Goal: Information Seeking & Learning: Learn about a topic

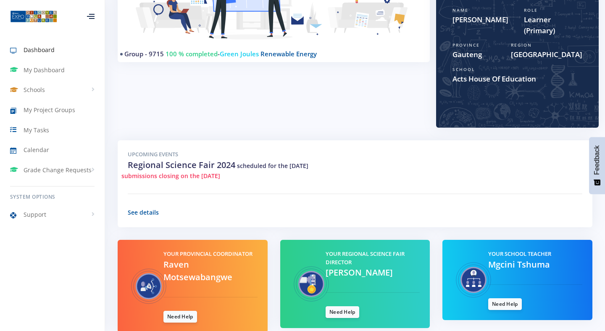
scroll to position [163, 0]
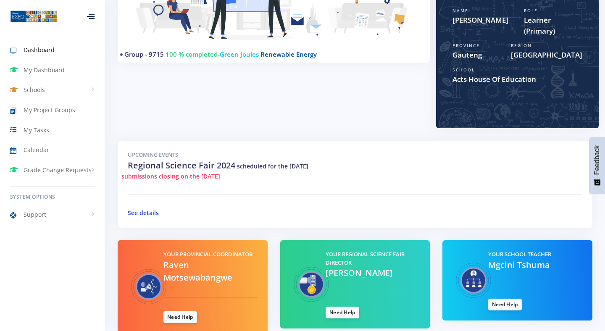
click at [137, 210] on link "See details" at bounding box center [143, 213] width 31 height 8
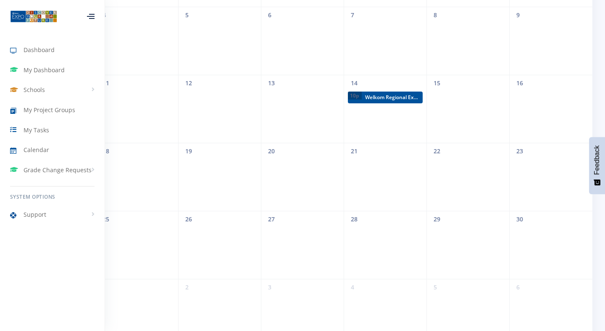
scroll to position [148, 0]
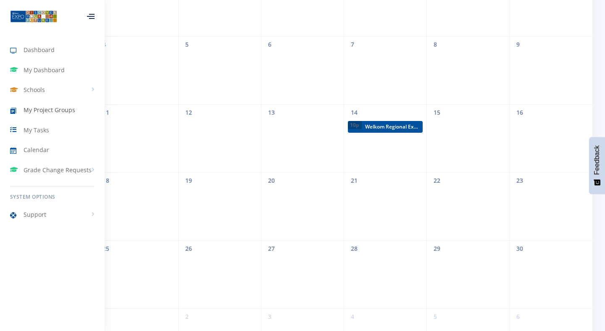
click at [53, 115] on link "My Project Groups" at bounding box center [52, 109] width 105 height 19
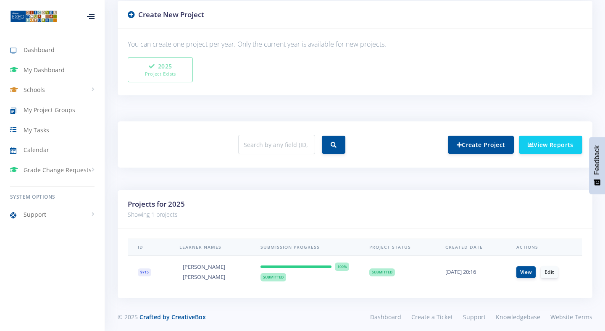
scroll to position [223, 0]
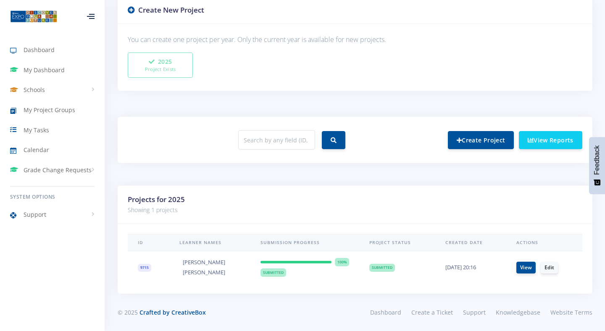
click at [142, 269] on span "9715" at bounding box center [144, 268] width 13 height 8
click at [38, 97] on link "Schools" at bounding box center [52, 89] width 105 height 19
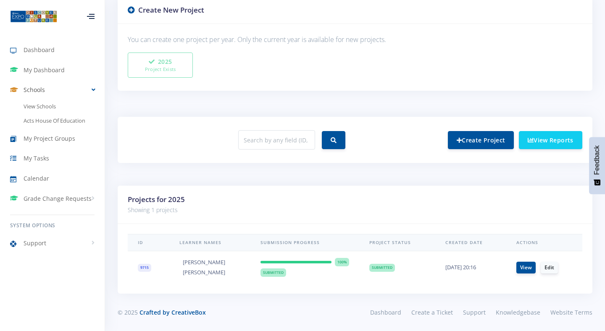
click at [38, 97] on link "Schools" at bounding box center [52, 89] width 105 height 19
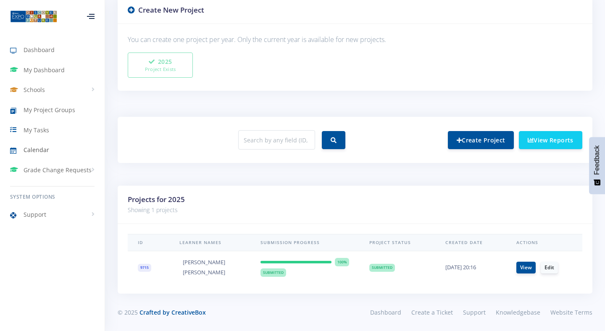
click at [47, 158] on link "Calendar" at bounding box center [52, 149] width 105 height 19
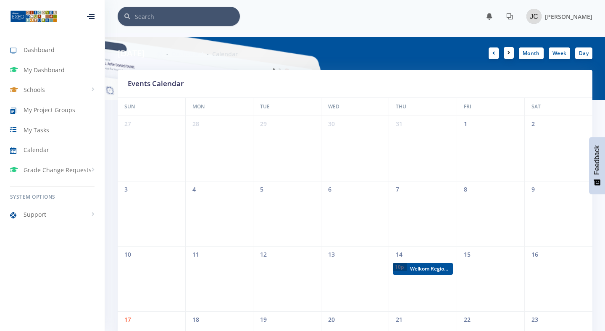
click at [512, 51] on link at bounding box center [508, 53] width 10 height 12
click at [506, 48] on link at bounding box center [508, 53] width 10 height 12
click at [508, 57] on link at bounding box center [508, 53] width 10 height 12
click at [509, 52] on icon at bounding box center [508, 52] width 3 height 5
click at [508, 53] on icon at bounding box center [508, 52] width 3 height 5
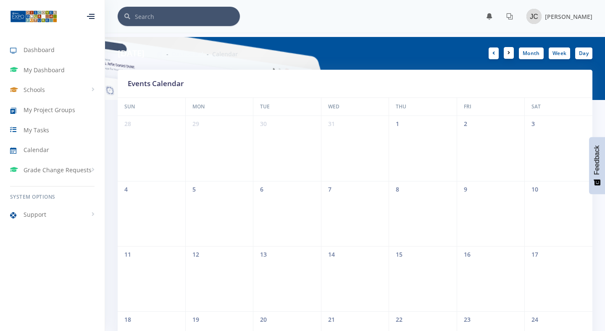
click at [507, 56] on link at bounding box center [508, 53] width 10 height 12
click at [492, 56] on link at bounding box center [493, 53] width 10 height 12
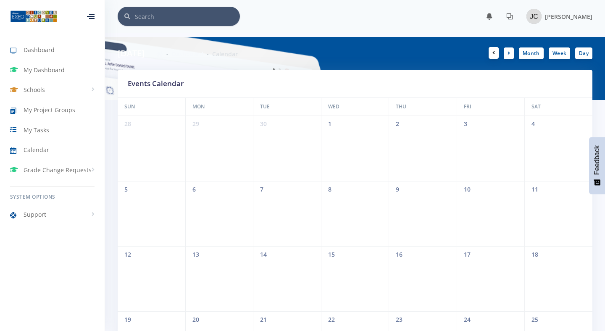
click at [492, 56] on link at bounding box center [493, 53] width 10 height 12
click at [508, 54] on icon at bounding box center [508, 52] width 3 height 5
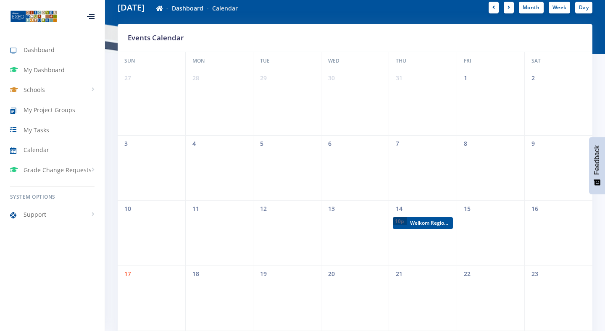
scroll to position [47, 0]
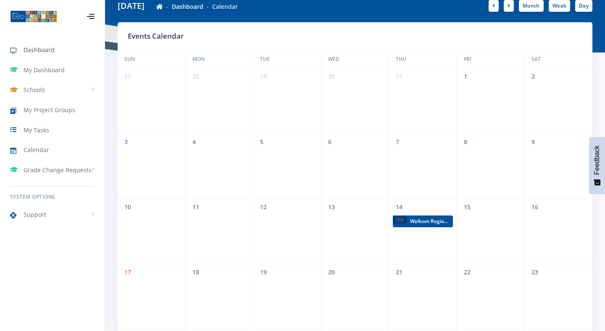
click at [60, 52] on link "Dashboard" at bounding box center [52, 49] width 105 height 19
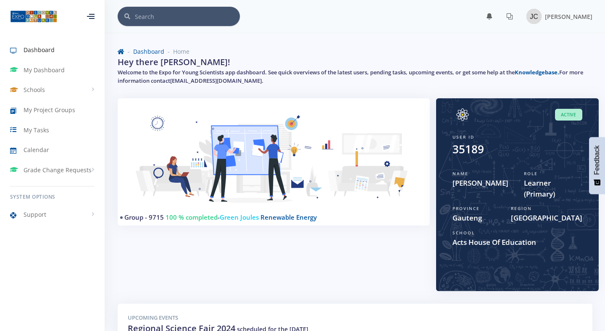
click at [550, 194] on span "Learner (Primary)" at bounding box center [553, 188] width 58 height 21
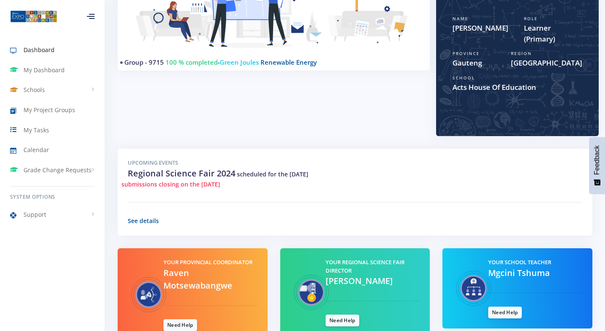
scroll to position [158, 0]
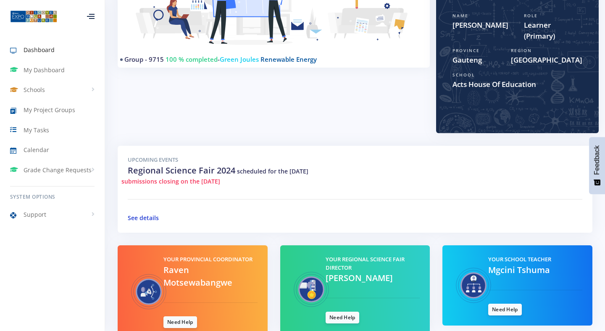
click at [149, 215] on link "See details" at bounding box center [143, 218] width 31 height 8
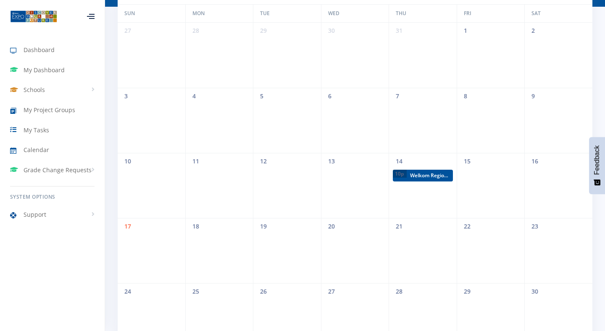
scroll to position [97, 0]
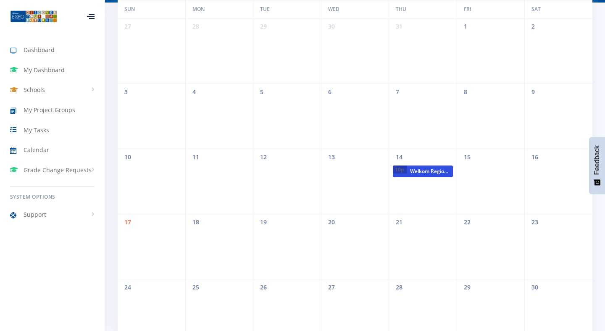
click at [399, 172] on span "10p" at bounding box center [399, 169] width 14 height 8
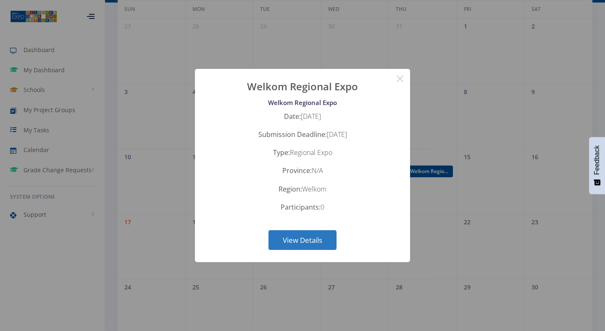
click at [330, 233] on button "View Details" at bounding box center [302, 240] width 68 height 20
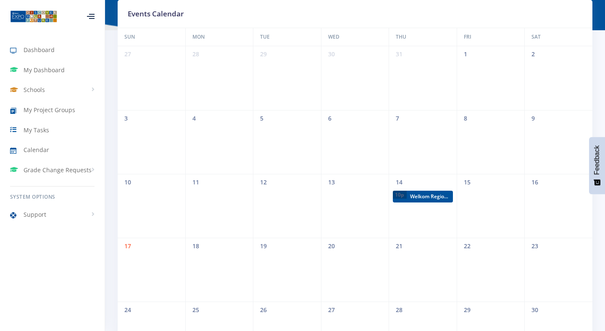
scroll to position [20, 0]
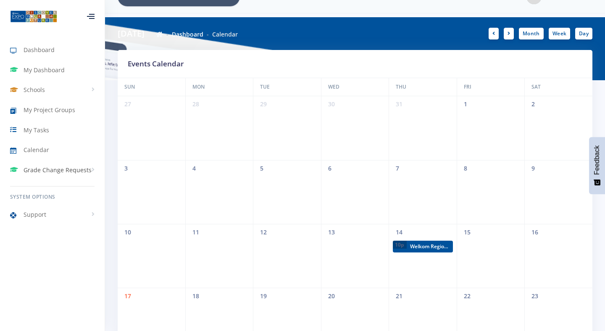
click at [80, 163] on link "Grade Change Requests" at bounding box center [52, 169] width 105 height 19
click at [79, 166] on span "Grade Change Requests" at bounding box center [58, 169] width 68 height 9
click at [26, 42] on link "Dashboard" at bounding box center [52, 49] width 105 height 19
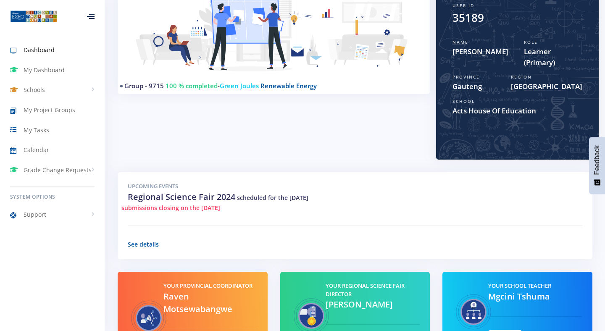
scroll to position [202, 0]
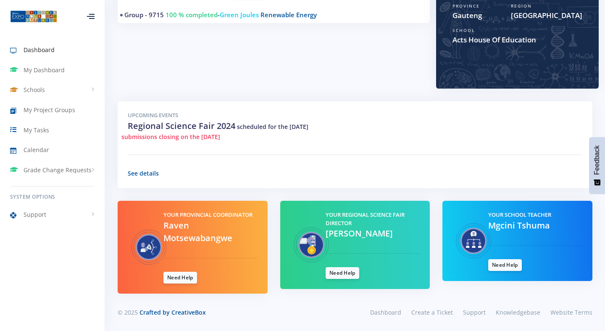
click at [27, 23] on img at bounding box center [33, 16] width 47 height 13
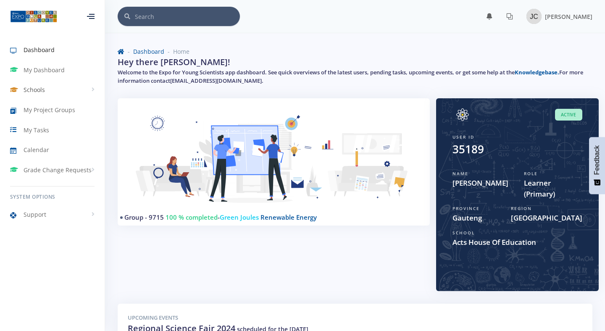
click at [39, 86] on span "Schools" at bounding box center [34, 89] width 21 height 9
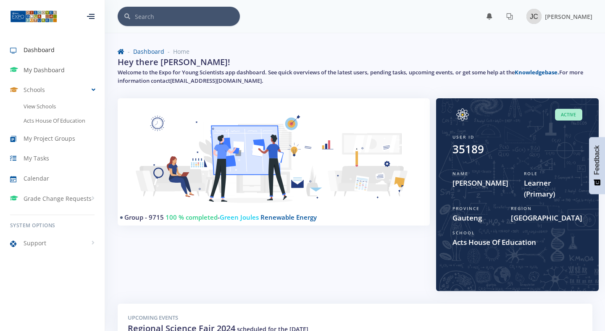
click at [38, 75] on link "My Dashboard" at bounding box center [52, 69] width 105 height 19
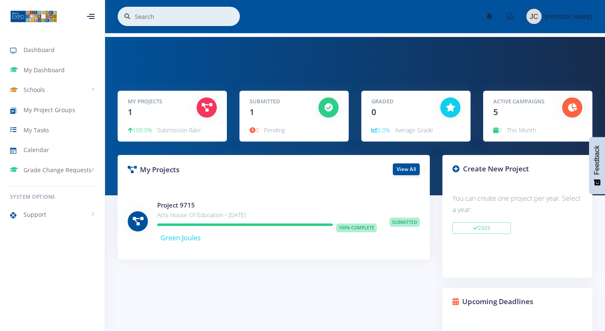
scroll to position [147, 130]
click at [397, 128] on span "Average Grade" at bounding box center [414, 130] width 38 height 8
click at [307, 134] on p "0 Pending" at bounding box center [293, 130] width 89 height 10
click at [264, 110] on div "Submitted 1" at bounding box center [277, 107] width 69 height 21
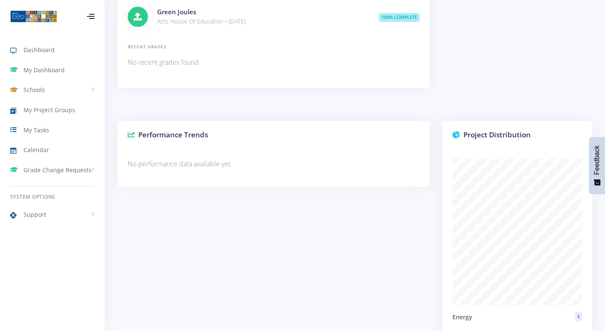
scroll to position [672, 0]
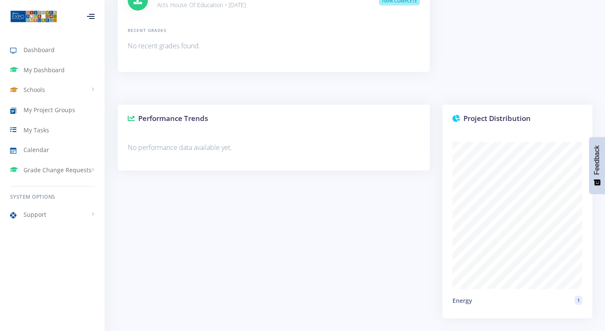
click at [71, 179] on div "Dashboard My Dashboard Schools View Schools Acts House Of Education My Project …" at bounding box center [52, 132] width 105 height 198
click at [71, 170] on span "Grade Change Requests" at bounding box center [58, 169] width 68 height 9
click at [64, 186] on span "My Requests" at bounding box center [53, 187] width 32 height 8
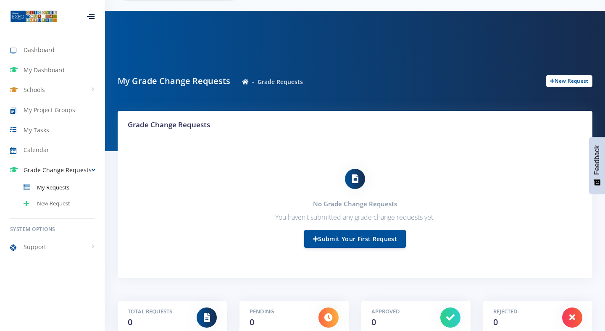
scroll to position [42, 0]
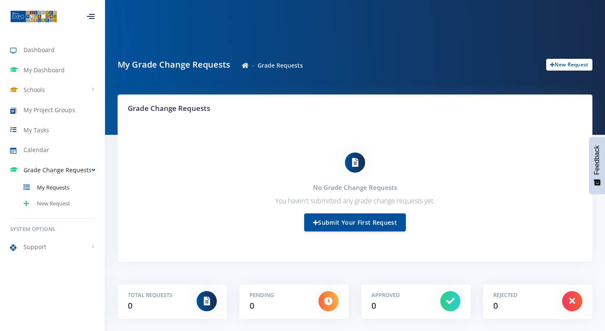
click at [59, 167] on span "Grade Change Requests" at bounding box center [58, 169] width 68 height 9
click at [52, 156] on link "Calendar" at bounding box center [52, 149] width 105 height 19
click at [38, 134] on span "My Tasks" at bounding box center [37, 130] width 26 height 9
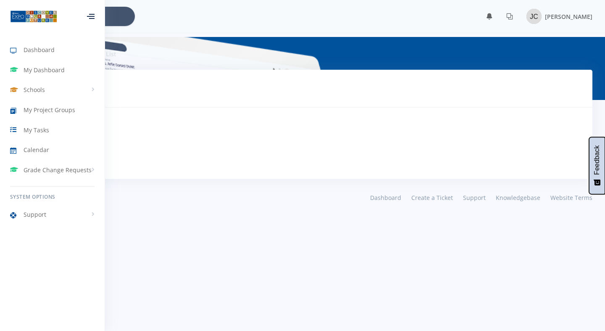
click at [596, 178] on icon "Feedback - Show survey" at bounding box center [596, 182] width 7 height 9
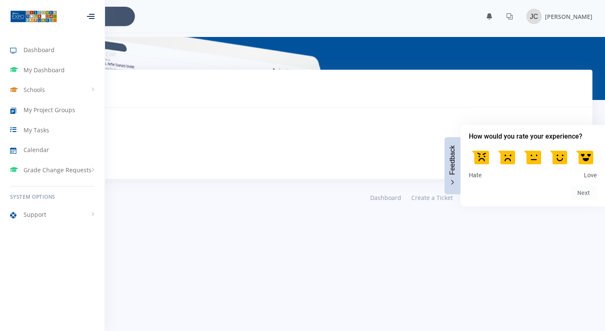
click at [455, 170] on span "Feedback" at bounding box center [452, 159] width 8 height 29
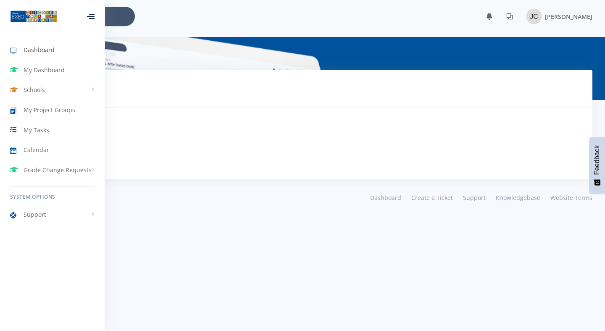
click at [32, 54] on span "Dashboard" at bounding box center [39, 49] width 31 height 9
click at [92, 19] on div at bounding box center [91, 16] width 8 height 5
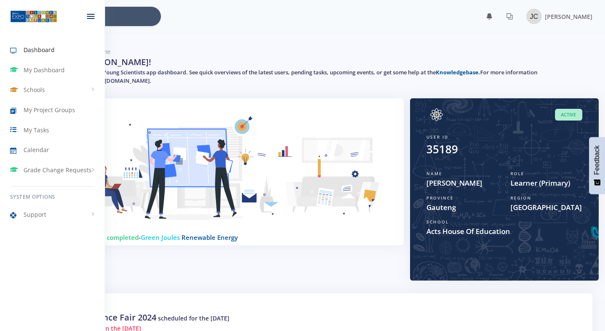
click at [88, 15] on div at bounding box center [91, 16] width 8 height 5
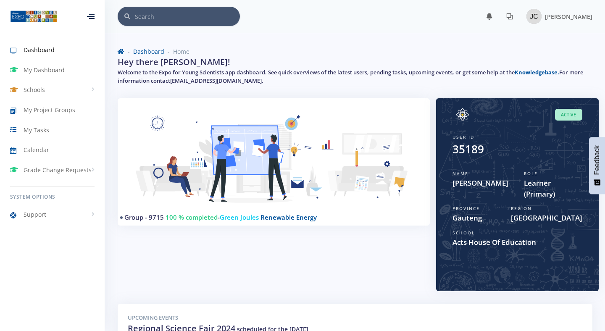
click at [88, 15] on div at bounding box center [91, 16] width 8 height 5
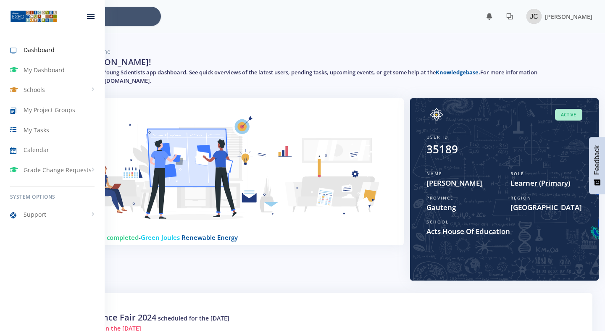
click at [88, 15] on div at bounding box center [91, 16] width 8 height 5
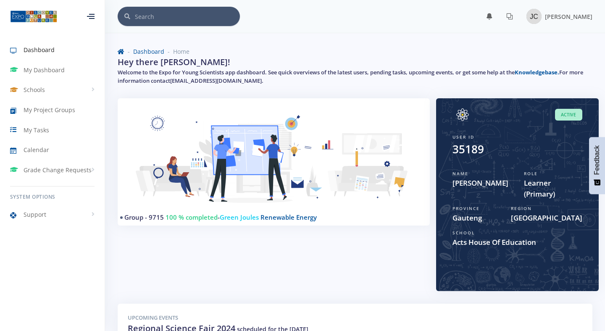
click at [489, 131] on div "User ID 35189" at bounding box center [517, 144] width 130 height 26
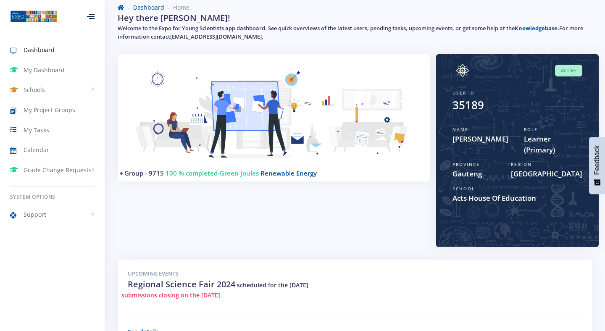
click at [477, 219] on div "Active User ID 35189 Name Jada Chetty Role Learner (Primary) Province Gauteng R…" at bounding box center [517, 150] width 162 height 193
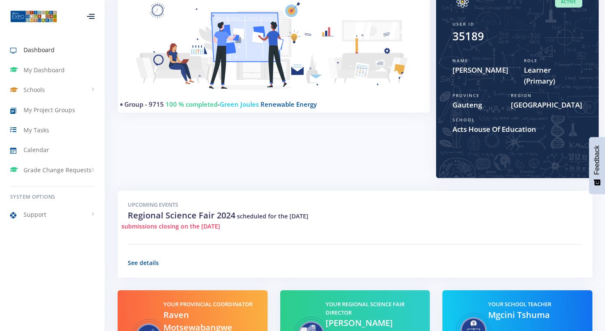
scroll to position [112, 0]
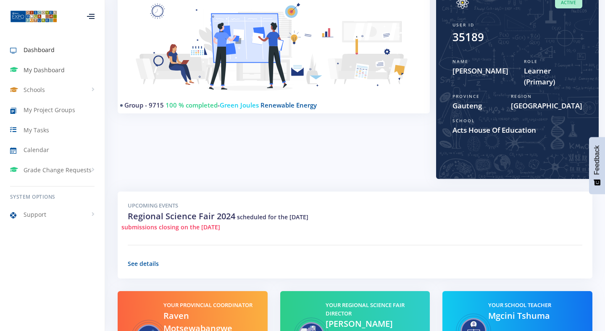
click at [71, 68] on link "My Dashboard" at bounding box center [52, 69] width 105 height 19
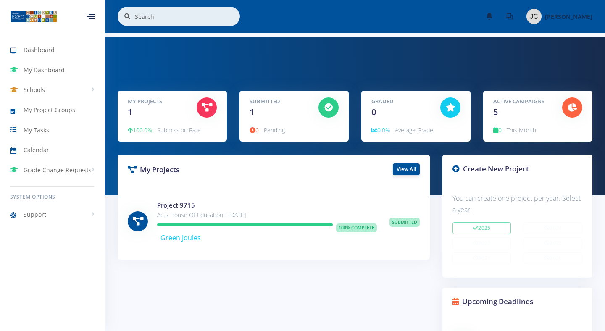
scroll to position [147, 130]
click at [39, 90] on span "Schools" at bounding box center [34, 89] width 21 height 9
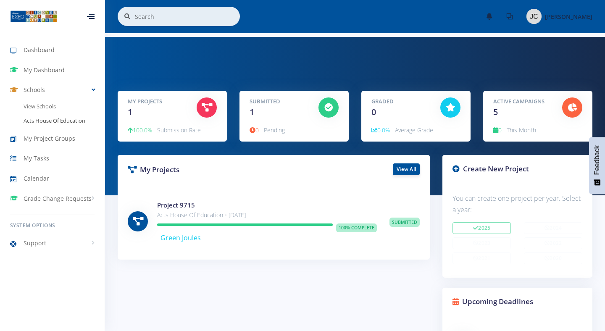
click at [37, 120] on link "Acts House Of Education" at bounding box center [52, 121] width 105 height 14
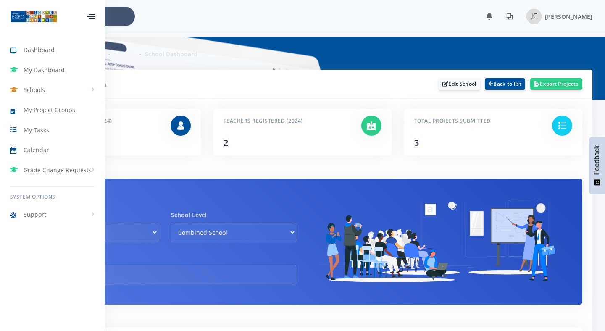
click at [190, 178] on div "School Information Quintile - 1 - Public" at bounding box center [302, 241] width 559 height 126
click at [52, 94] on link "Schools" at bounding box center [52, 89] width 105 height 19
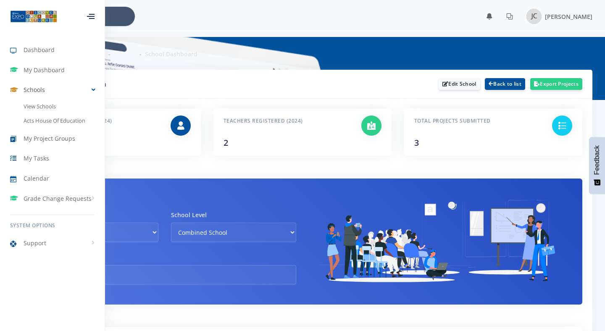
click at [50, 92] on link "Schools" at bounding box center [52, 89] width 105 height 19
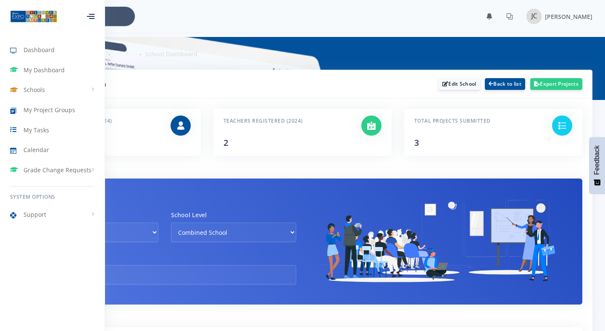
click at [98, 9] on div at bounding box center [91, 16] width 28 height 25
click at [88, 16] on icon at bounding box center [91, 16] width 8 height 1
click at [64, 99] on link "Schools" at bounding box center [52, 89] width 105 height 19
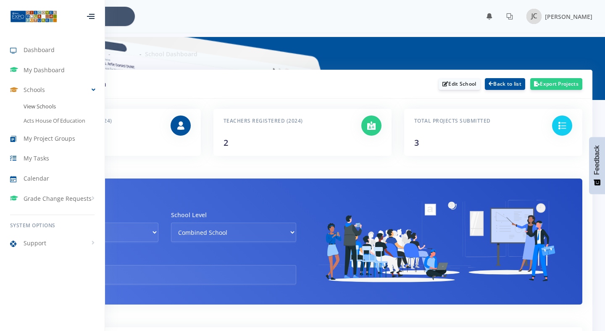
click at [47, 110] on link "View Schools" at bounding box center [52, 107] width 105 height 14
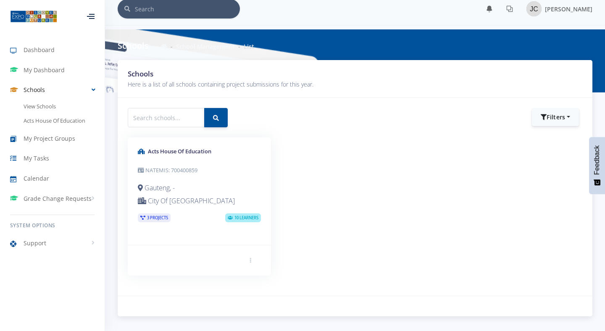
scroll to position [19, 0]
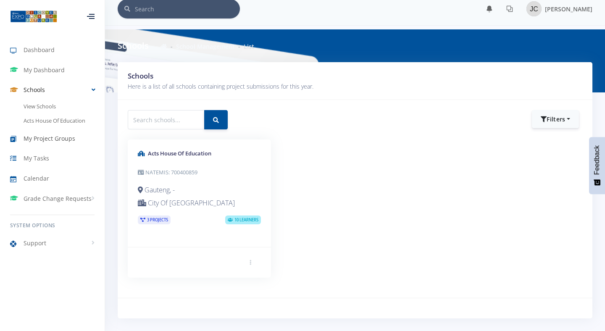
click at [24, 144] on link "My Project Groups" at bounding box center [52, 138] width 105 height 19
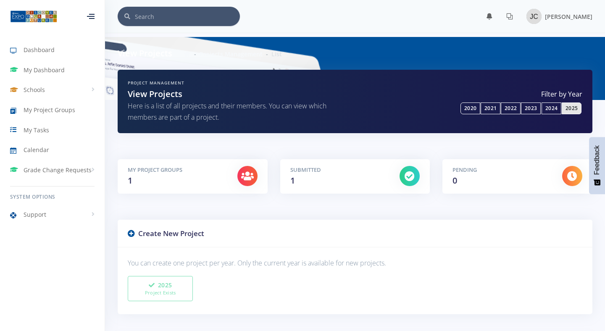
click at [87, 14] on div at bounding box center [91, 16] width 8 height 5
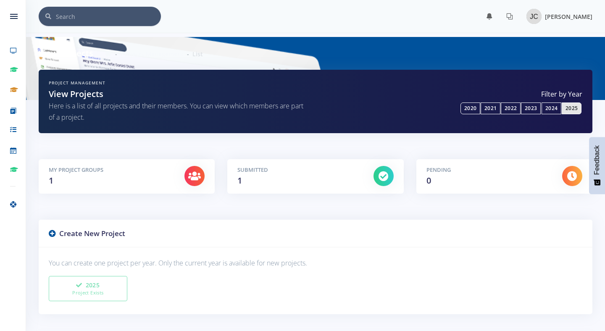
click at [558, 19] on div "[PERSON_NAME]" at bounding box center [559, 16] width 66 height 15
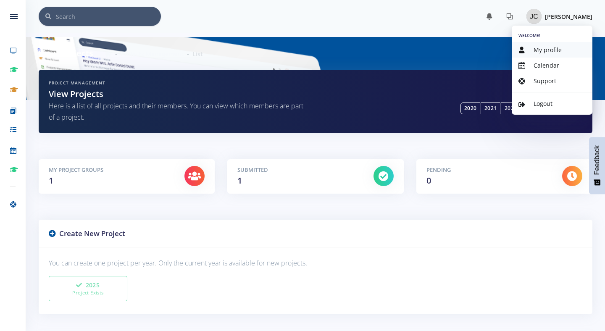
click at [555, 45] on link "My profile" at bounding box center [551, 50] width 81 height 16
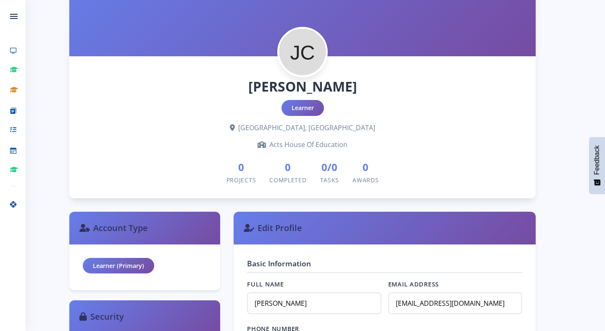
scroll to position [103, 0]
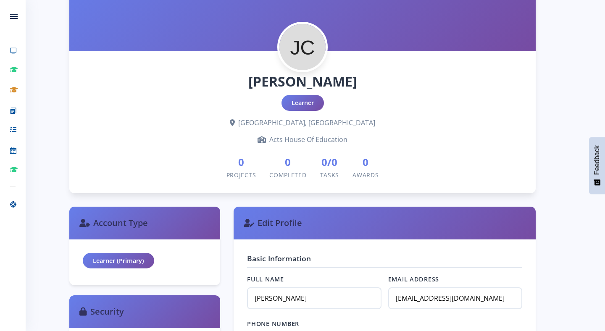
click at [360, 152] on div "[PERSON_NAME] Learner [GEOGRAPHIC_DATA], [GEOGRAPHIC_DATA] Acts House Of Educat…" at bounding box center [302, 122] width 466 height 142
drag, startPoint x: 317, startPoint y: 165, endPoint x: 439, endPoint y: 149, distance: 122.7
click at [439, 149] on div "Jada Chetty Learner Johannesburg, Gauteng Acts House Of Education 0 Projects 0 …" at bounding box center [302, 122] width 466 height 142
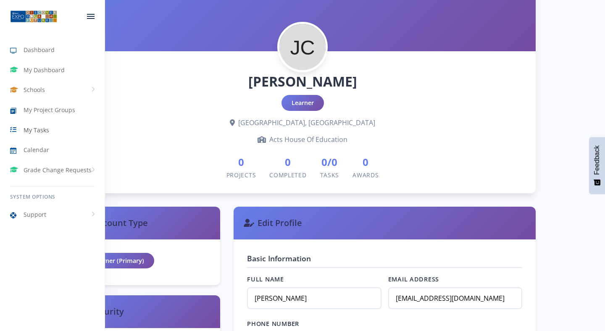
click at [37, 131] on span "My Tasks" at bounding box center [37, 130] width 26 height 9
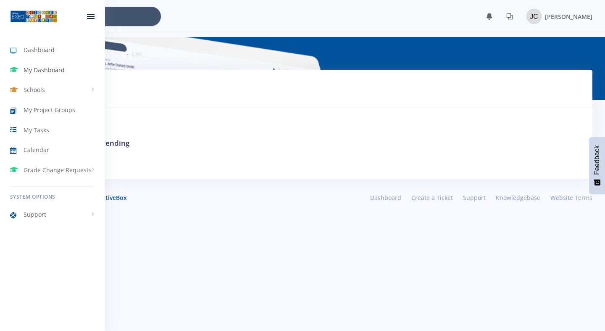
click at [18, 68] on icon at bounding box center [16, 70] width 13 height 10
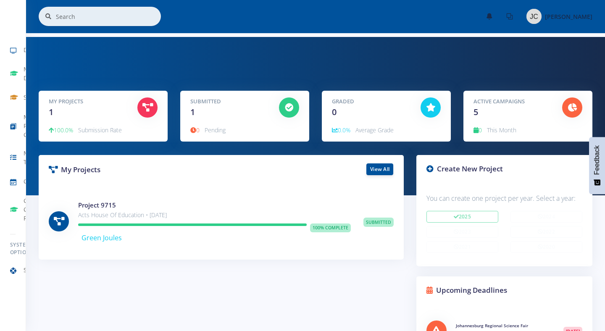
scroll to position [147, 156]
click at [196, 131] on span "0" at bounding box center [194, 130] width 9 height 8
click at [287, 106] on icon at bounding box center [289, 107] width 8 height 8
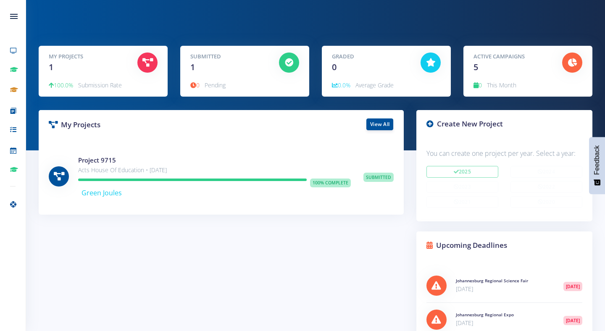
scroll to position [59, 0]
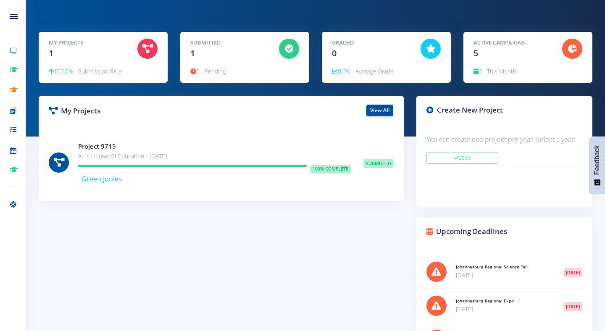
click at [58, 158] on icon at bounding box center [59, 162] width 10 height 8
click at [100, 175] on span "Green Joules" at bounding box center [101, 178] width 40 height 9
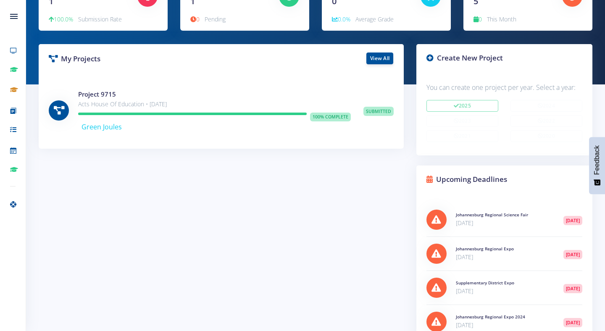
scroll to position [114, 0]
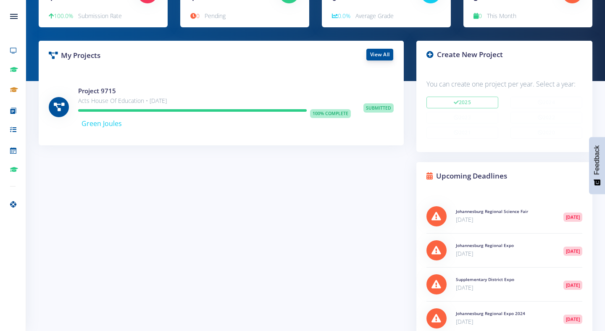
click at [373, 56] on link "View All" at bounding box center [379, 55] width 27 height 12
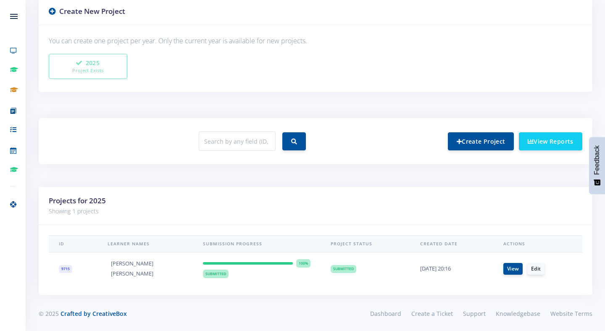
scroll to position [223, 0]
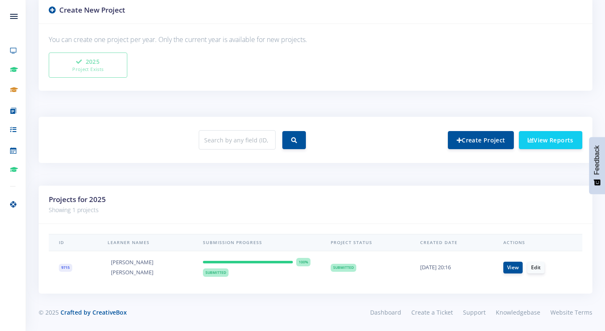
click at [220, 274] on span "Submitted" at bounding box center [216, 272] width 26 height 8
click at [518, 271] on link "View" at bounding box center [512, 267] width 19 height 12
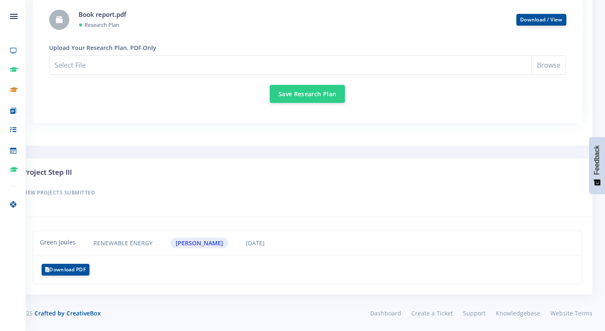
scroll to position [786, 0]
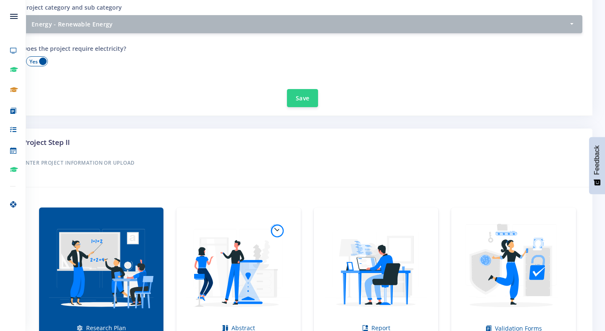
click at [200, 263] on img at bounding box center [238, 267] width 111 height 111
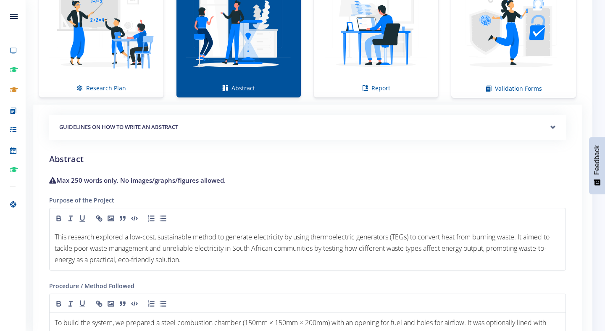
scroll to position [372, 0]
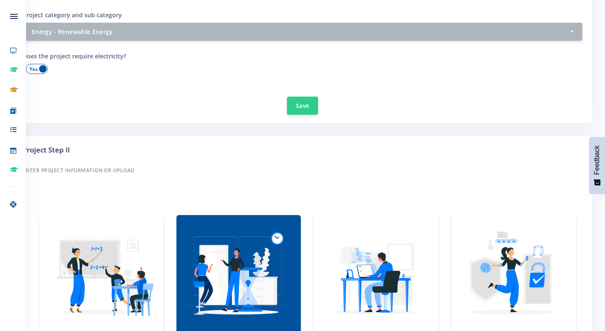
click at [362, 310] on img at bounding box center [375, 275] width 111 height 111
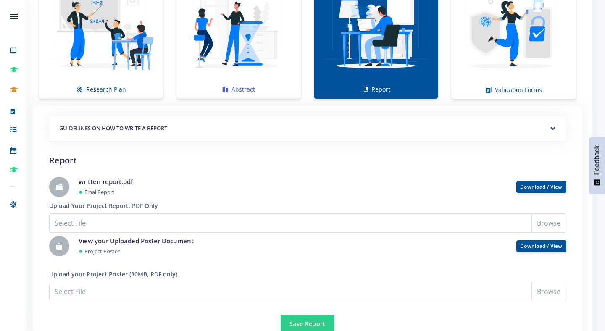
scroll to position [600, 0]
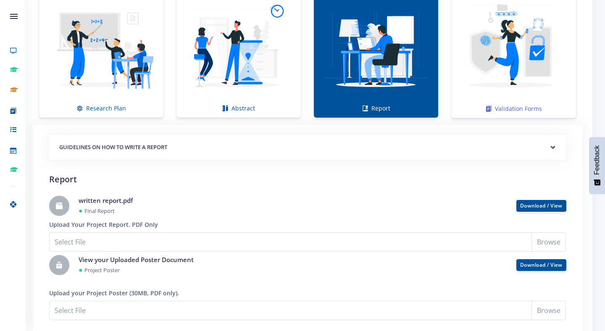
click at [458, 84] on img at bounding box center [513, 48] width 111 height 111
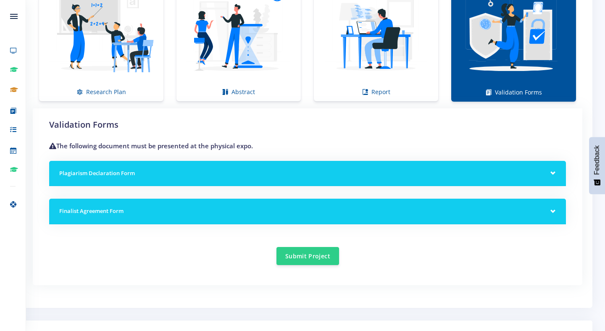
scroll to position [621, 0]
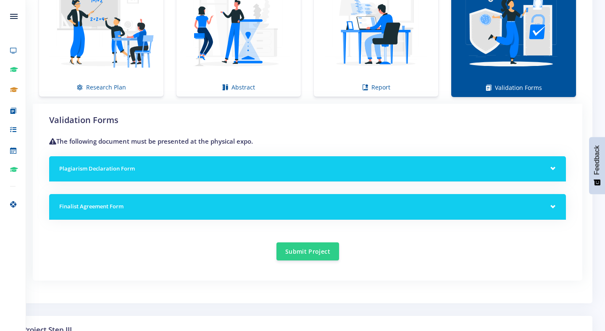
click at [231, 165] on h5 "Plagiarism Declaration Form" at bounding box center [307, 169] width 496 height 8
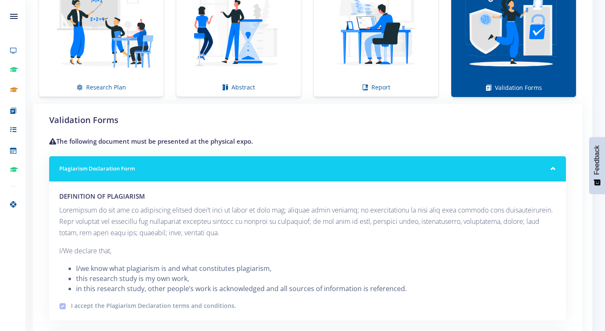
click at [231, 165] on h5 "Plagiarism Declaration Form" at bounding box center [307, 169] width 496 height 8
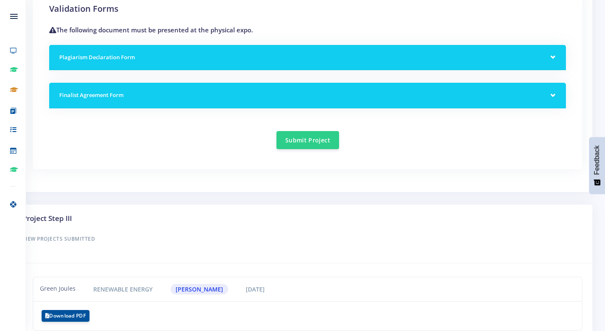
scroll to position [779, 0]
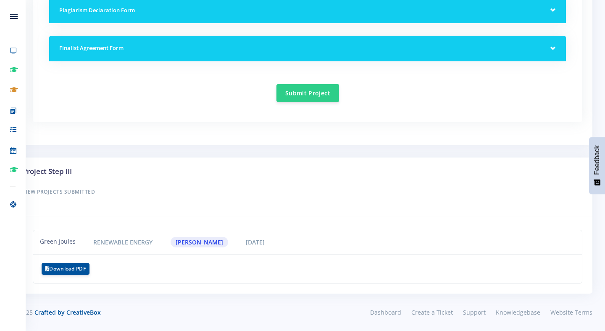
click at [199, 48] on h5 "Finalist Agreement Form" at bounding box center [307, 48] width 496 height 8
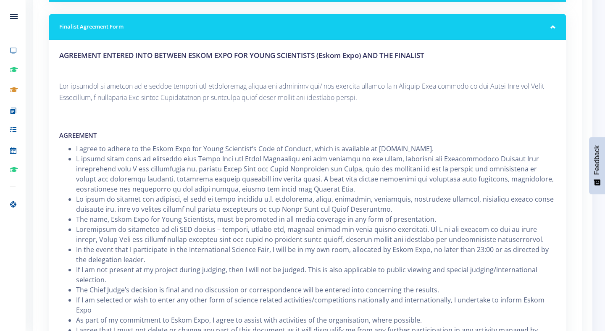
scroll to position [801, 0]
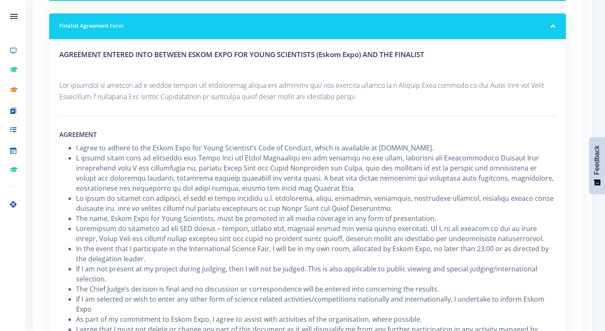
click at [178, 106] on div "AGREEMENT ENTERED INTO BETWEEN ESKOM EXPO FOR YOUNG SCIENTISTS (Eskom Expo) AND…" at bounding box center [307, 275] width 516 height 472
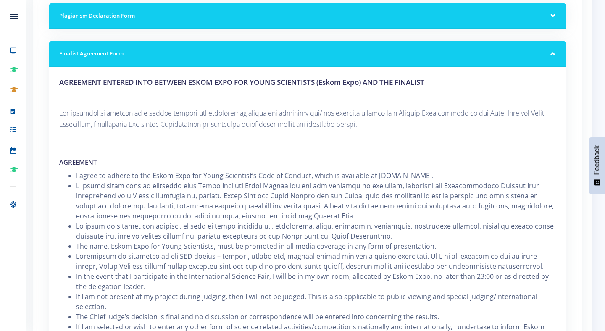
scroll to position [772, 0]
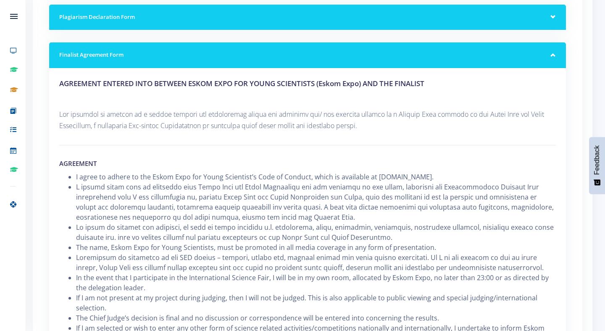
click at [140, 54] on h5 "Finalist Agreement Form" at bounding box center [307, 55] width 496 height 8
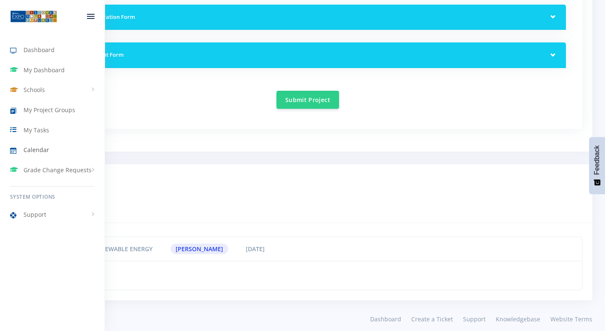
click at [26, 151] on span "Calendar" at bounding box center [37, 149] width 26 height 9
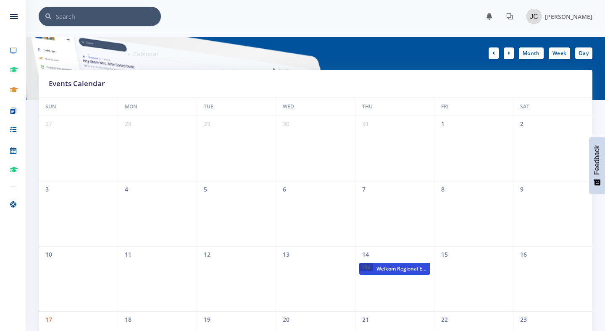
click at [392, 272] on span "Welkom Regional Expo" at bounding box center [401, 269] width 57 height 12
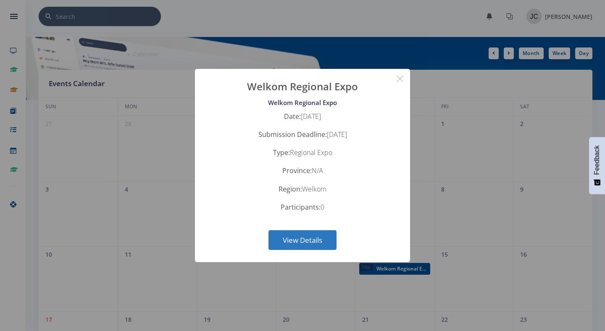
click at [300, 241] on button "View Details" at bounding box center [302, 240] width 68 height 20
